Goal: Transaction & Acquisition: Obtain resource

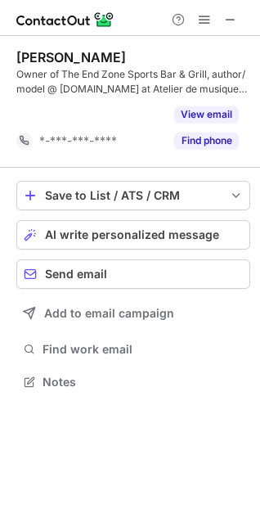
scroll to position [344, 260]
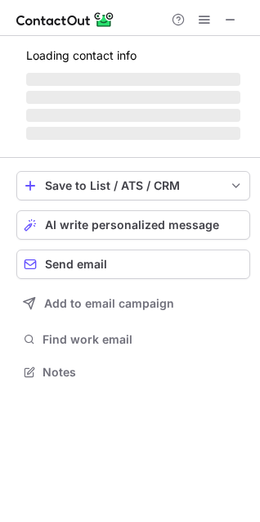
scroll to position [370, 260]
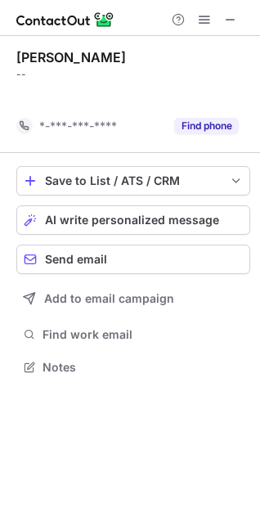
scroll to position [330, 260]
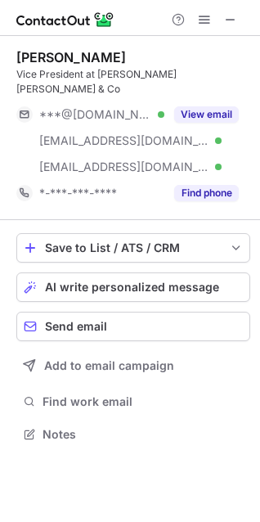
scroll to position [408, 260]
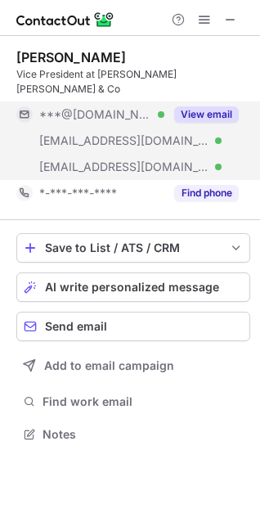
click at [209, 106] on button "View email" at bounding box center [206, 114] width 65 height 16
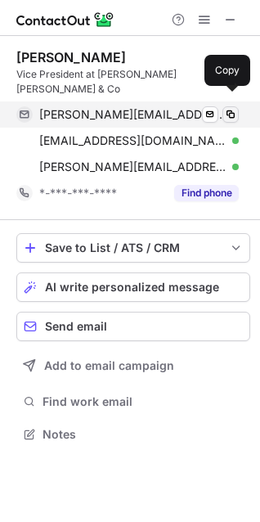
click at [231, 108] on span at bounding box center [230, 114] width 13 height 13
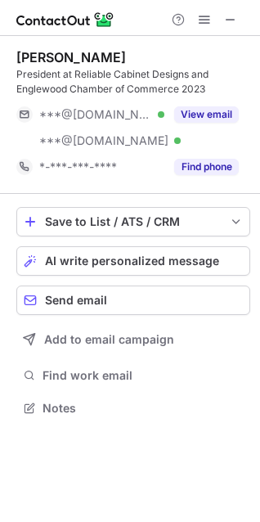
scroll to position [397, 260]
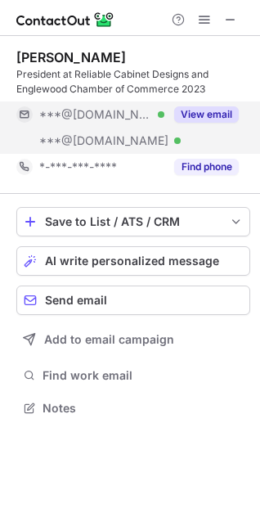
click at [201, 118] on button "View email" at bounding box center [206, 114] width 65 height 16
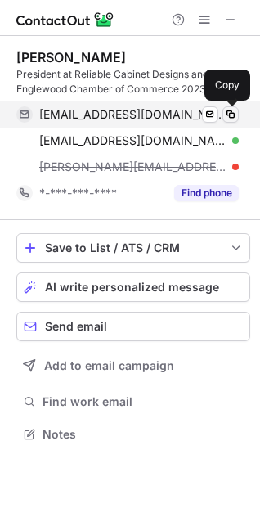
click at [237, 116] on button at bounding box center [230, 114] width 16 height 16
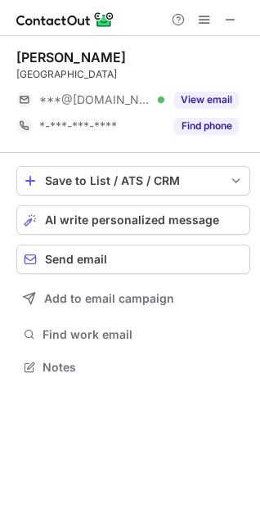
scroll to position [356, 260]
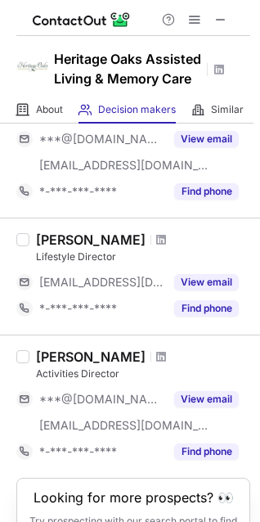
scroll to position [691, 0]
